Goal: Navigation & Orientation: Go to known website

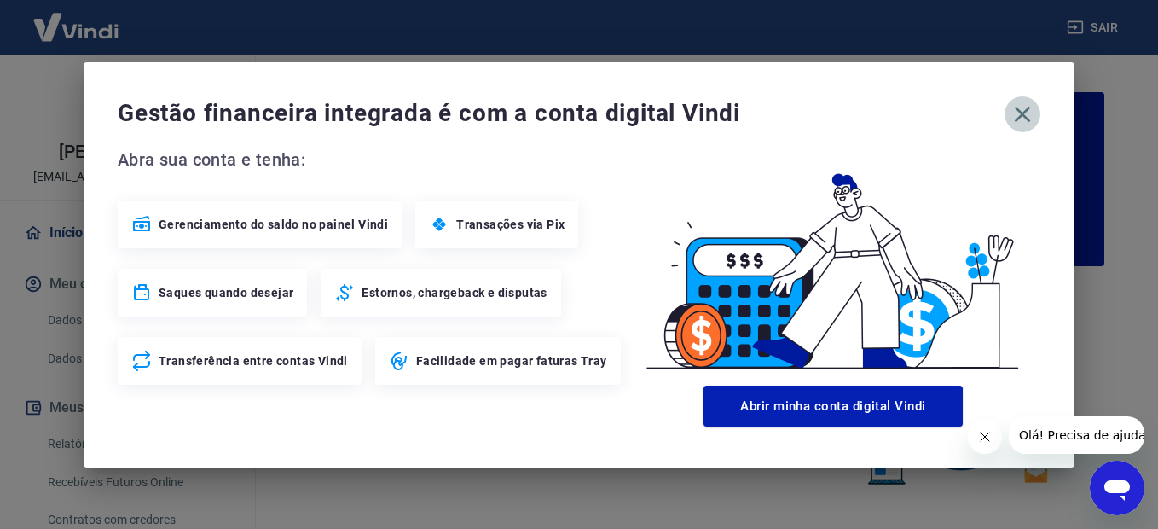
click at [1022, 114] on icon "button" at bounding box center [1023, 114] width 16 height 16
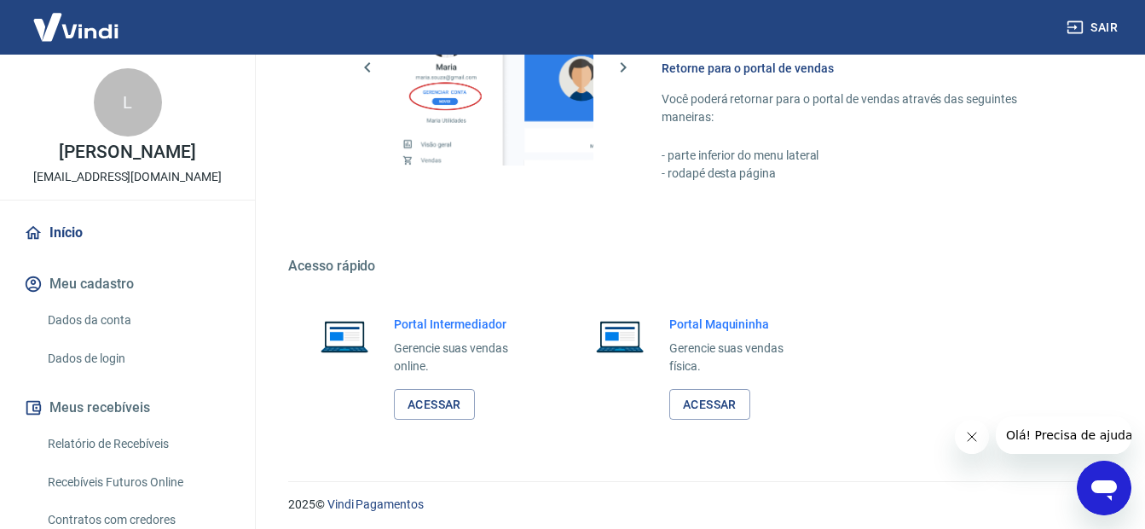
scroll to position [1047, 0]
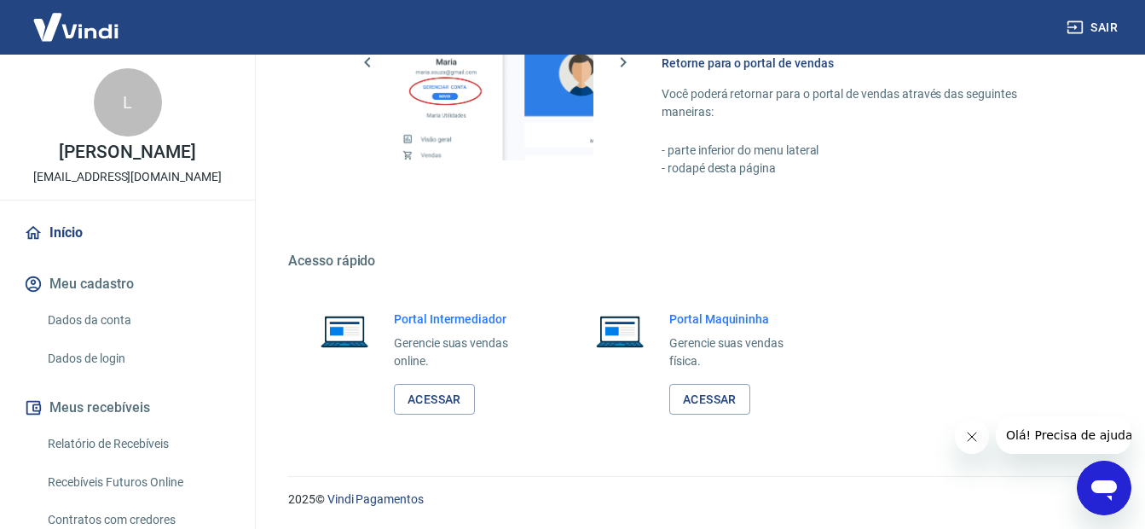
click at [438, 408] on link "Acessar" at bounding box center [434, 400] width 81 height 32
